Goal: Obtain resource: Obtain resource

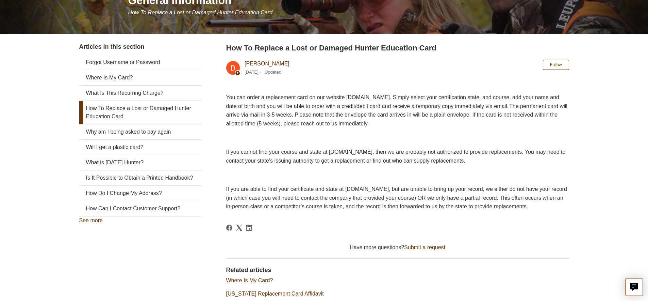
scroll to position [44, 0]
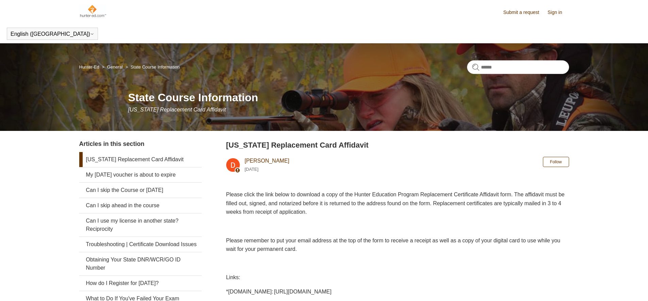
scroll to position [41, 0]
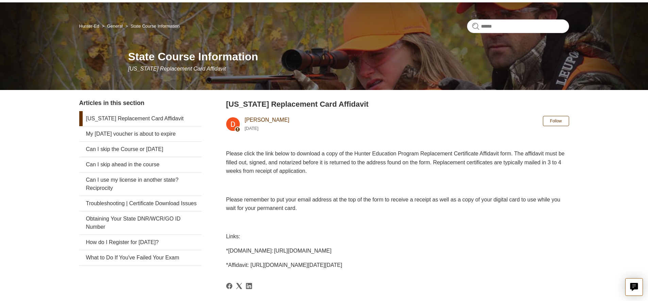
click at [250, 249] on span "*PA.GOV: http://www.pgc.pa.gov/HuntTrap/Hunter-TrapperEducation/Pages/default.a…" at bounding box center [279, 250] width 106 height 6
click at [274, 209] on span "Please remember to put your email address at the top of the form to receive a r…" at bounding box center [393, 203] width 335 height 15
click at [275, 217] on div "Please click the link below to download a copy of the Hunter Education Program …" at bounding box center [397, 209] width 343 height 120
click at [275, 219] on p at bounding box center [397, 222] width 343 height 9
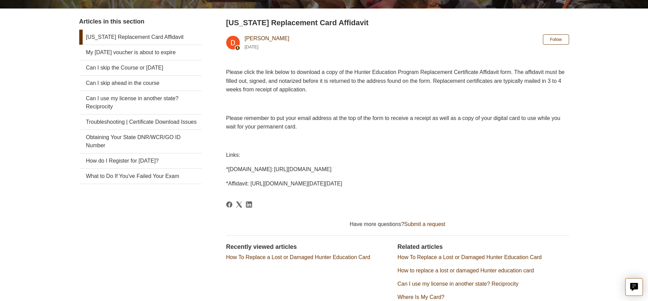
click at [228, 166] on span "*PA.GOV: http://www.pgc.pa.gov/HuntTrap/Hunter-TrapperEducation/Pages/default.a…" at bounding box center [279, 169] width 106 height 6
drag, startPoint x: 226, startPoint y: 164, endPoint x: 557, endPoint y: 160, distance: 331.2
click at [557, 179] on p "*Affidavit: https://www.pgc.pa.gov/HuntTrap/Hunter-TrapperEducation/Documents/R…" at bounding box center [397, 183] width 343 height 9
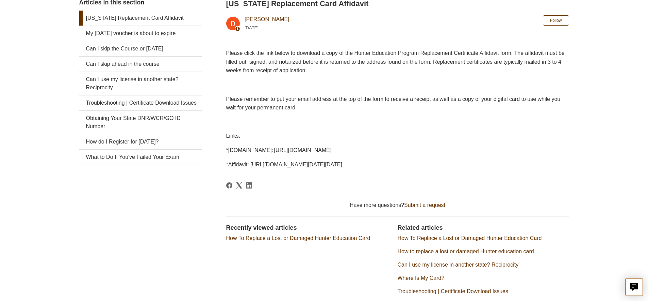
drag, startPoint x: 459, startPoint y: 168, endPoint x: 382, endPoint y: 167, distance: 77.9
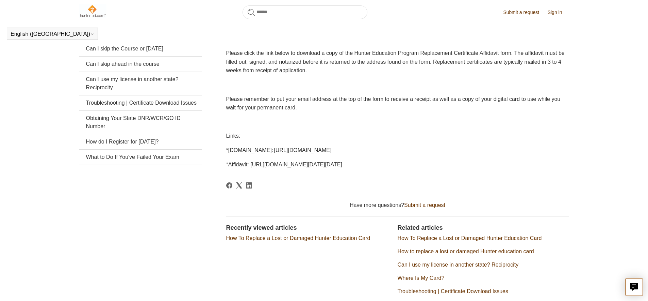
copy span "*Affidavit: https://www.pgc.pa.gov/HuntTrap/Hunter-TrapperEducation/Documents/R…"
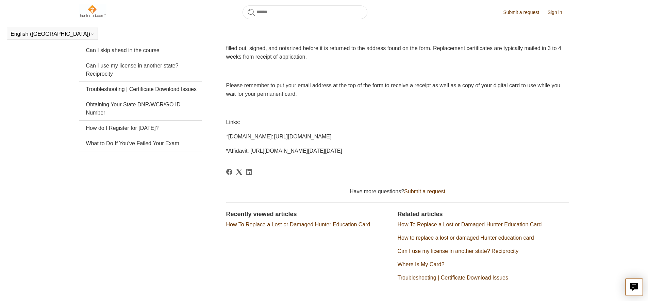
scroll to position [157, 0]
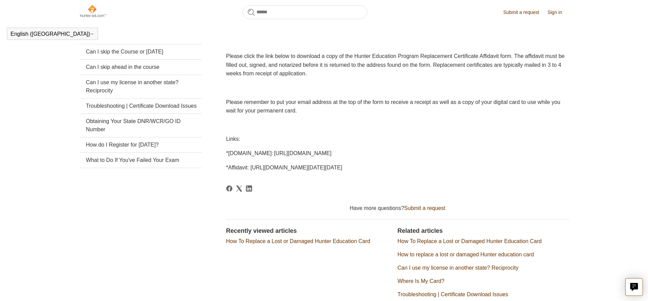
scroll to position [138, 0]
